Goal: Information Seeking & Learning: Learn about a topic

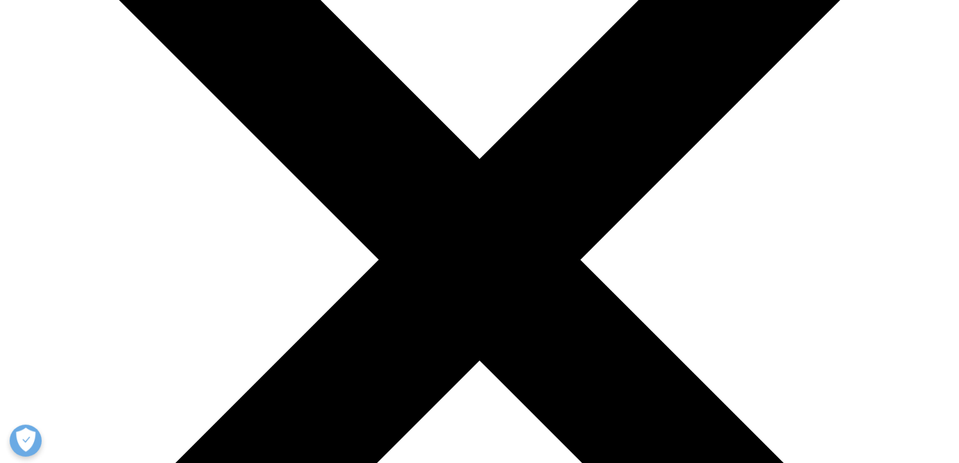
scroll to position [297, 0]
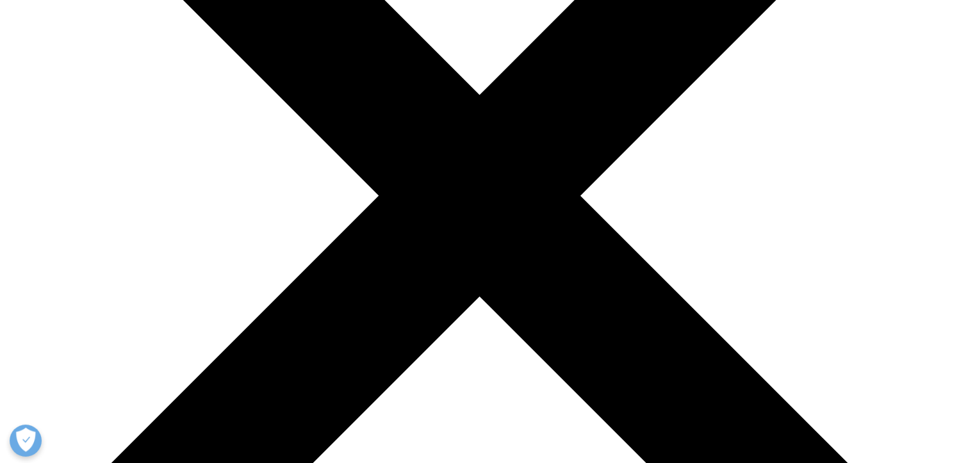
drag, startPoint x: 618, startPoint y: 229, endPoint x: 475, endPoint y: 208, distance: 144.5
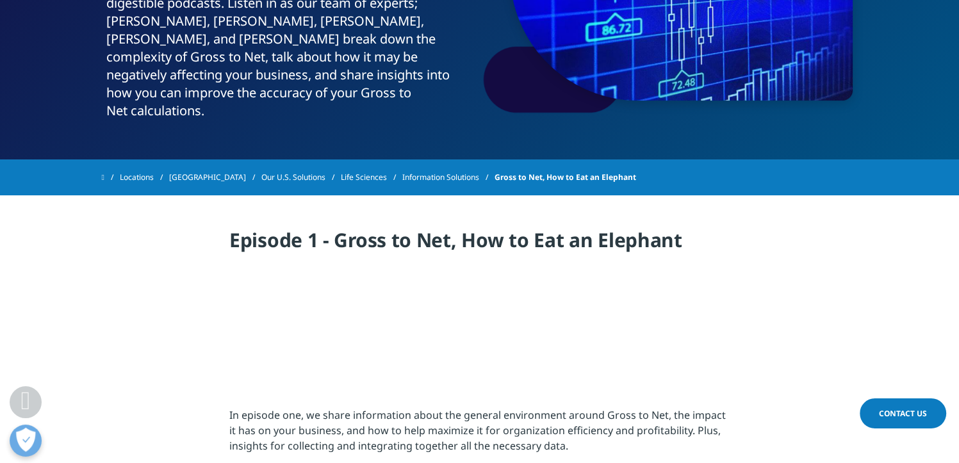
scroll to position [210, 0]
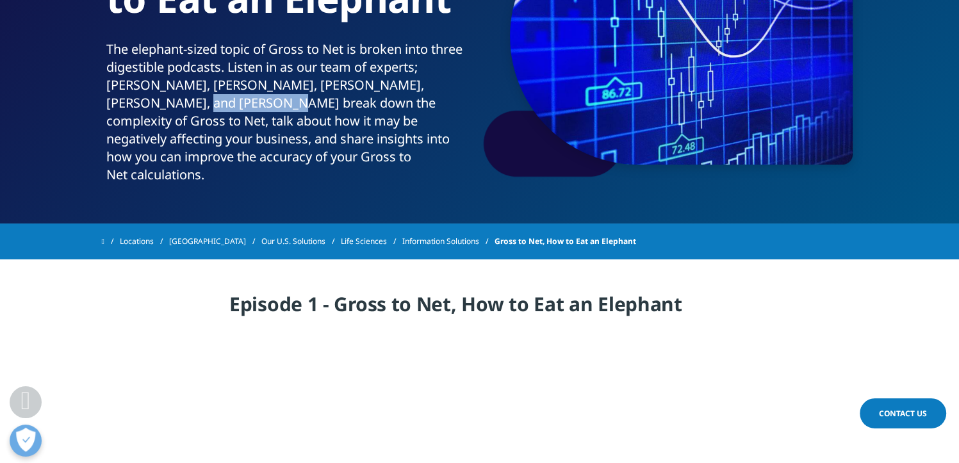
drag, startPoint x: 109, startPoint y: 105, endPoint x: 195, endPoint y: 103, distance: 86.5
click at [195, 103] on p "The elephant-sized topic of Gross to Net is broken into three digestible podcas…" at bounding box center [290, 115] width 368 height 151
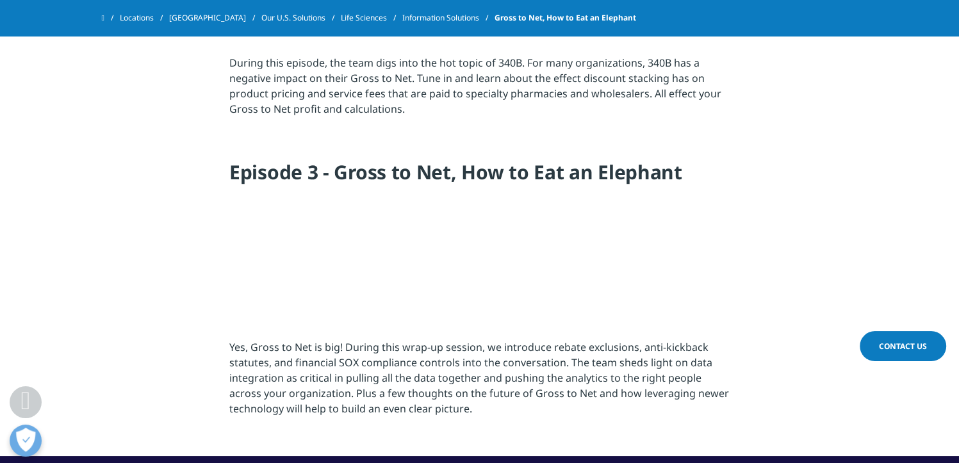
scroll to position [979, 0]
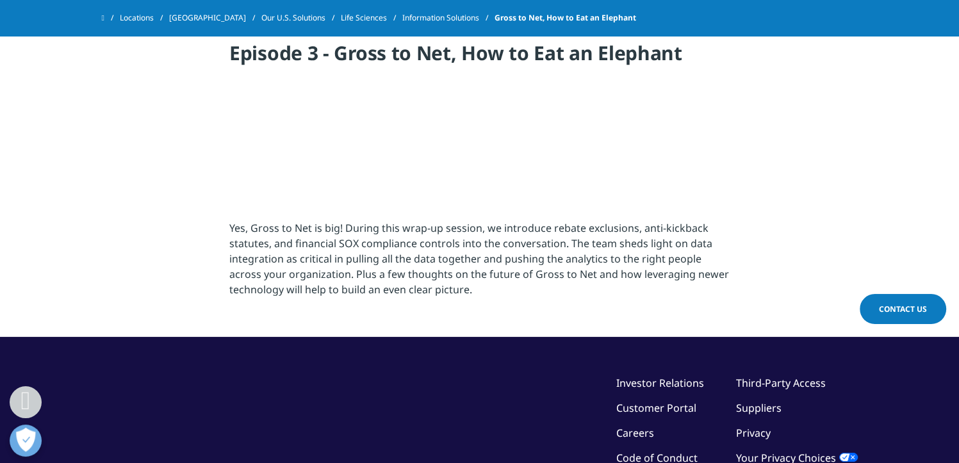
click at [488, 227] on p "Yes, Gross to Net is big! During this wrap-up session, we introduce rebate excl…" at bounding box center [479, 262] width 500 height 85
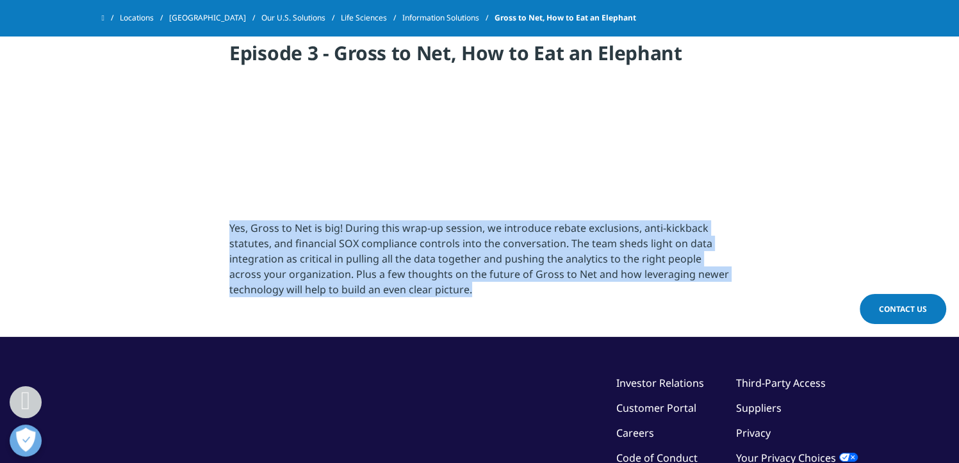
drag, startPoint x: 488, startPoint y: 227, endPoint x: 451, endPoint y: 272, distance: 58.3
click at [451, 272] on p "Yes, Gross to Net is big! During this wrap-up session, we introduce rebate excl…" at bounding box center [479, 262] width 500 height 85
click at [477, 286] on p "Yes, Gross to Net is big! During this wrap-up session, we introduce rebate excl…" at bounding box center [479, 262] width 500 height 85
click at [477, 281] on p "Yes, Gross to Net is big! During this wrap-up session, we introduce rebate excl…" at bounding box center [479, 262] width 500 height 85
drag, startPoint x: 477, startPoint y: 281, endPoint x: 220, endPoint y: 215, distance: 265.5
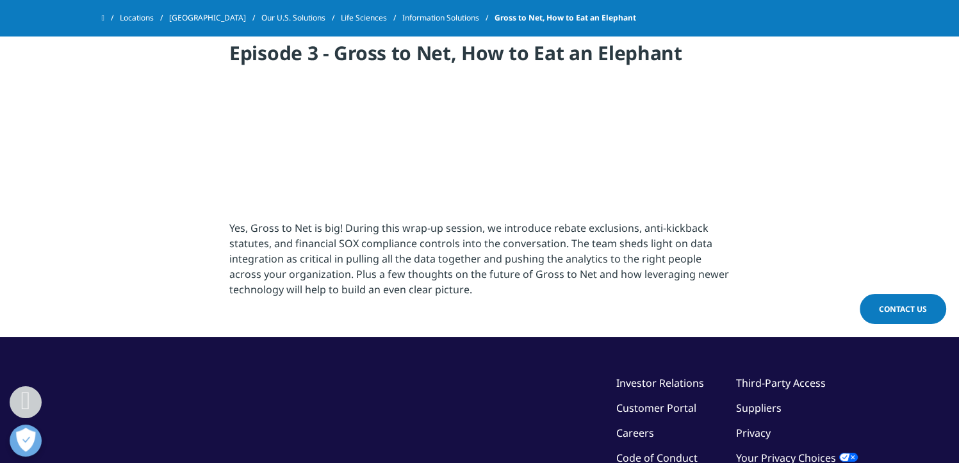
click at [343, 42] on h4 "Episode 3 - Gross to Net, How to Eat an Elephant" at bounding box center [479, 57] width 500 height 35
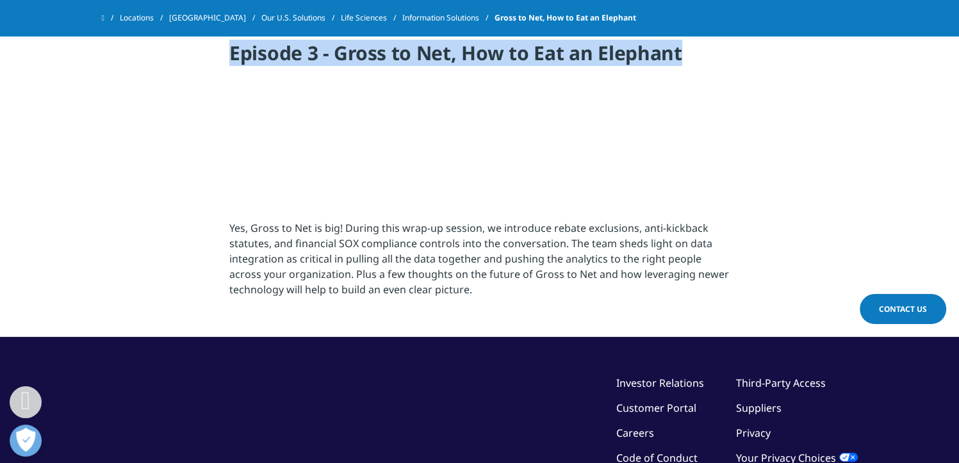
click at [343, 42] on h4 "Episode 3 - Gross to Net, How to Eat an Elephant" at bounding box center [479, 57] width 500 height 35
